Goal: Information Seeking & Learning: Find specific page/section

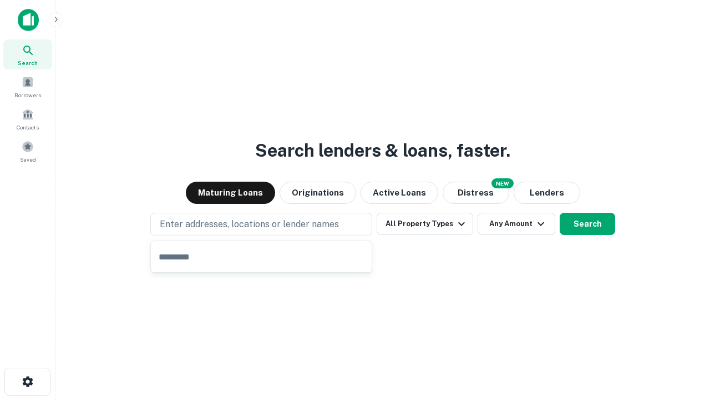
type input "**********"
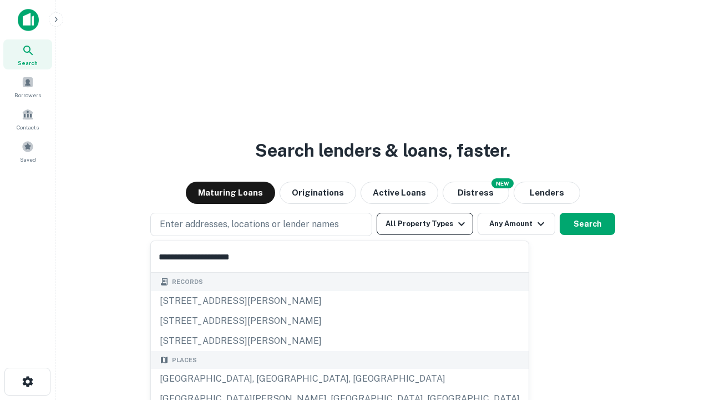
click at [425, 224] on button "All Property Types" at bounding box center [425, 224] width 97 height 22
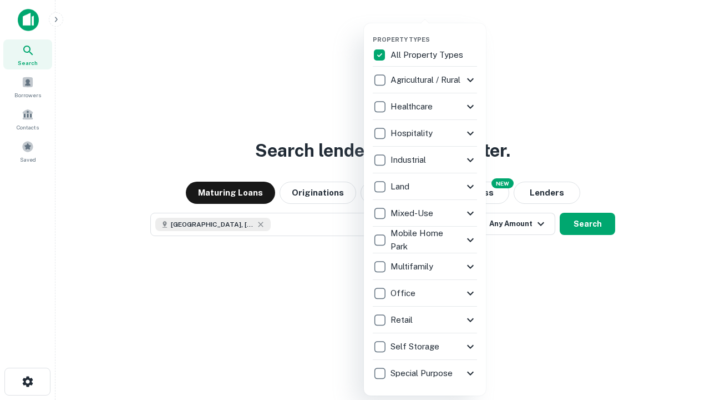
click at [434, 32] on button "button" at bounding box center [434, 32] width 122 height 1
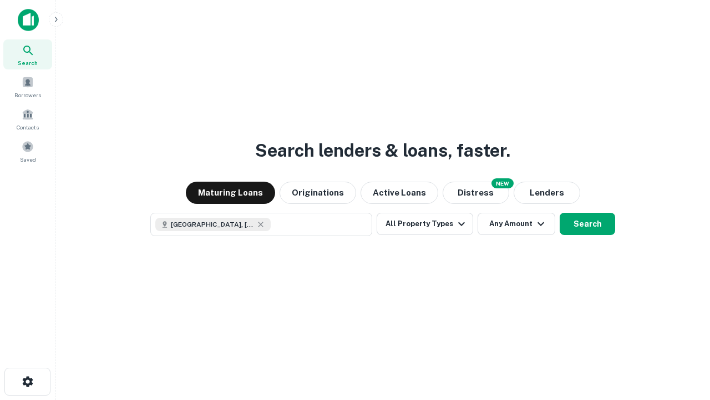
scroll to position [18, 0]
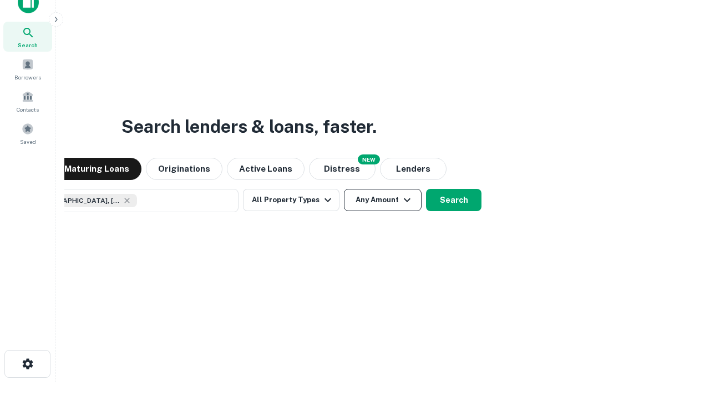
click at [344, 189] on button "Any Amount" at bounding box center [383, 200] width 78 height 22
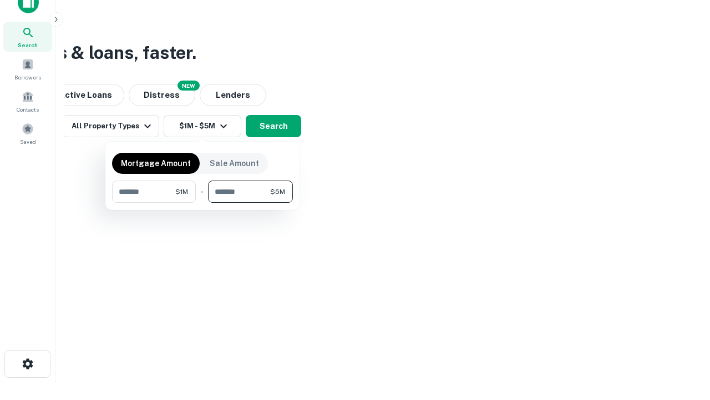
type input "*******"
click at [203, 203] on button "button" at bounding box center [202, 203] width 181 height 1
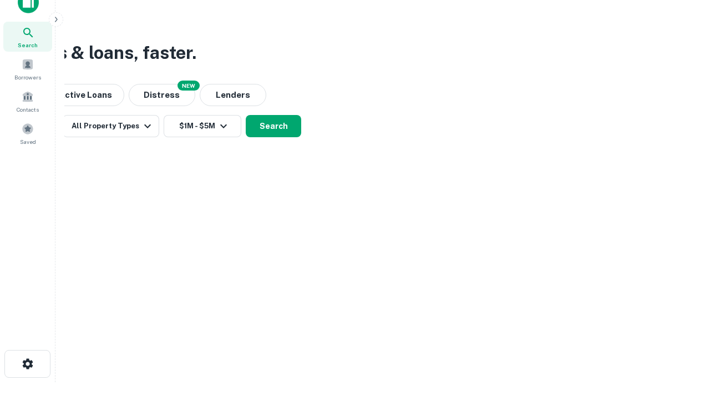
scroll to position [18, 0]
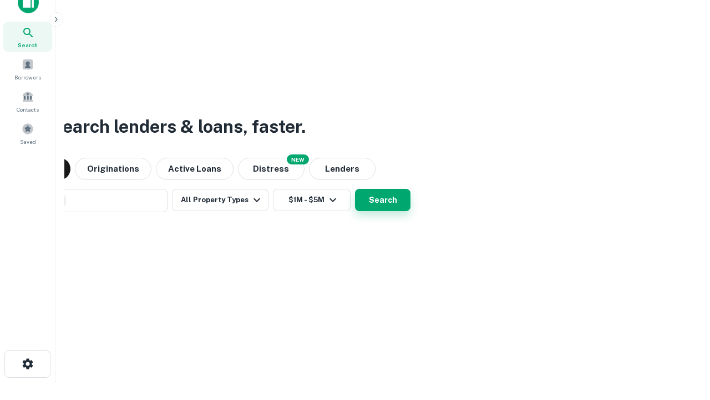
click at [355, 189] on button "Search" at bounding box center [382, 200] width 55 height 22
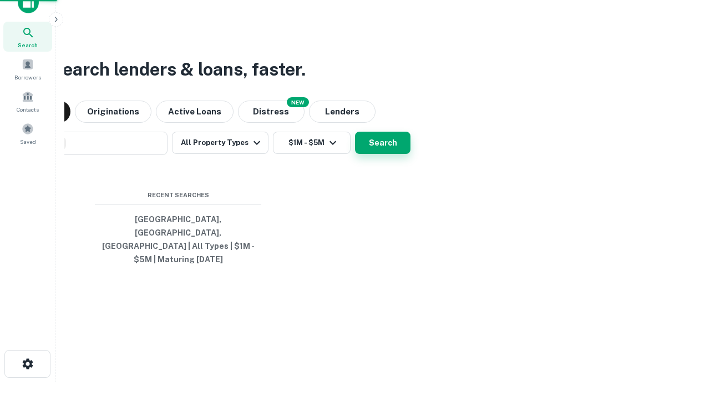
scroll to position [36, 314]
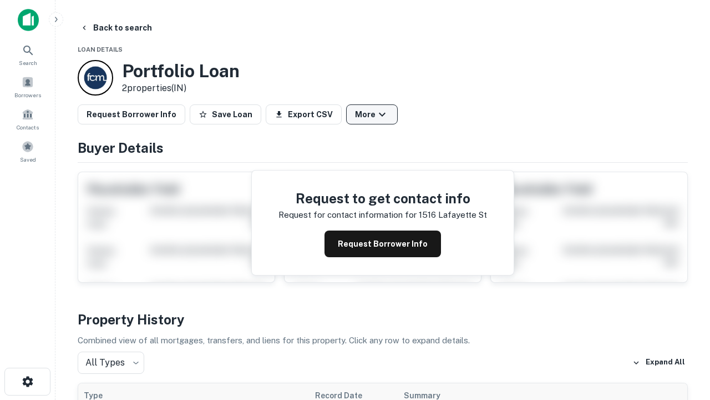
click at [372, 114] on button "More" at bounding box center [372, 114] width 52 height 20
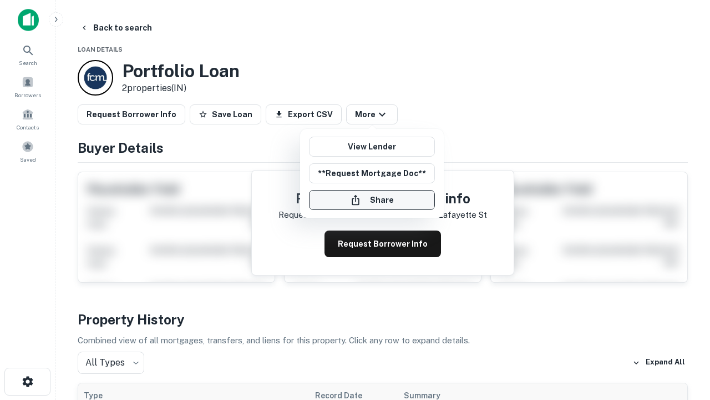
click at [372, 200] on button "Share" at bounding box center [372, 200] width 126 height 20
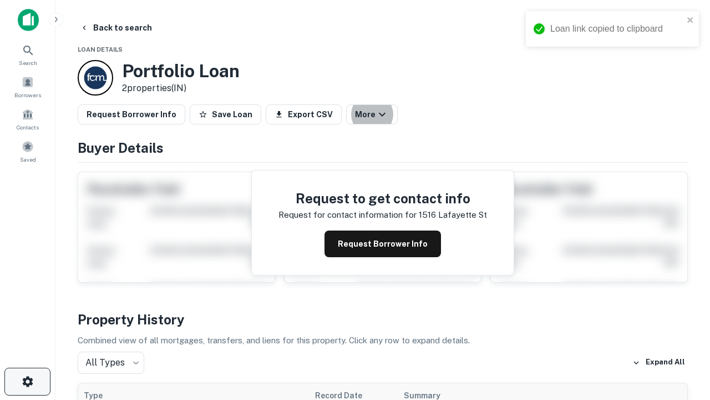
click at [27, 381] on icon "button" at bounding box center [27, 381] width 13 height 13
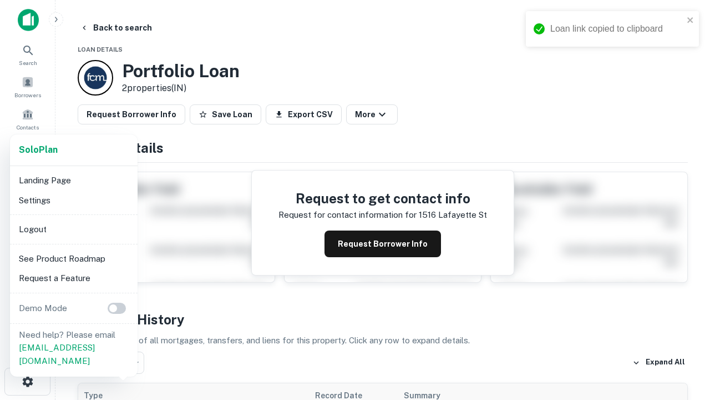
click at [73, 229] on li "Logout" at bounding box center [73, 229] width 119 height 20
